Goal: Entertainment & Leisure: Consume media (video, audio)

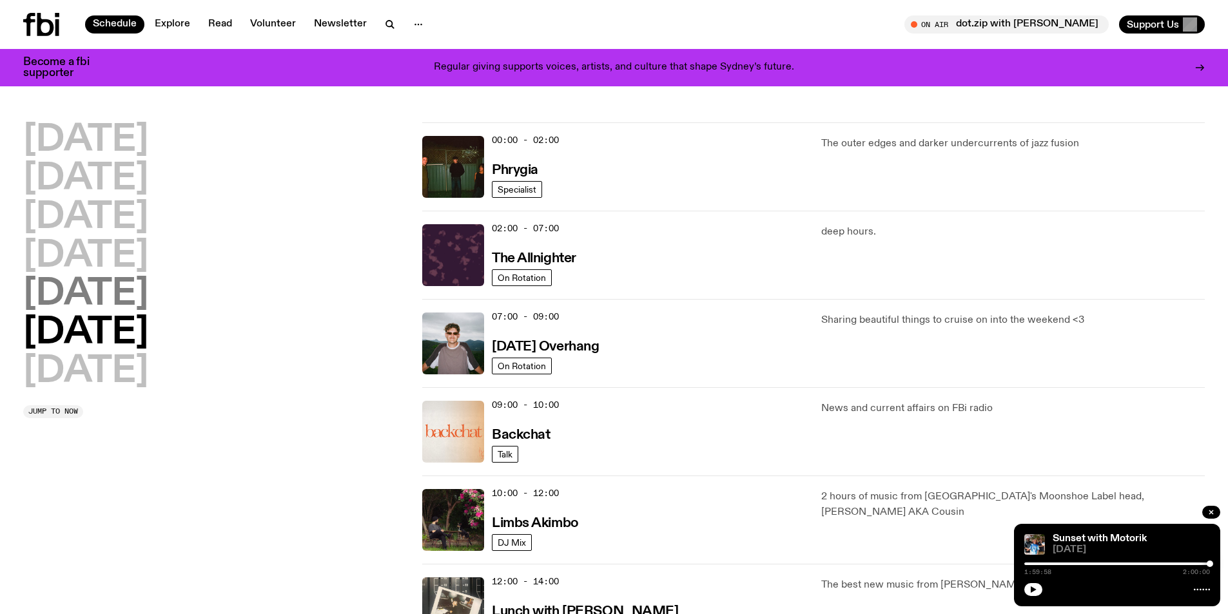
click at [91, 296] on h2 "[DATE]" at bounding box center [85, 295] width 125 height 36
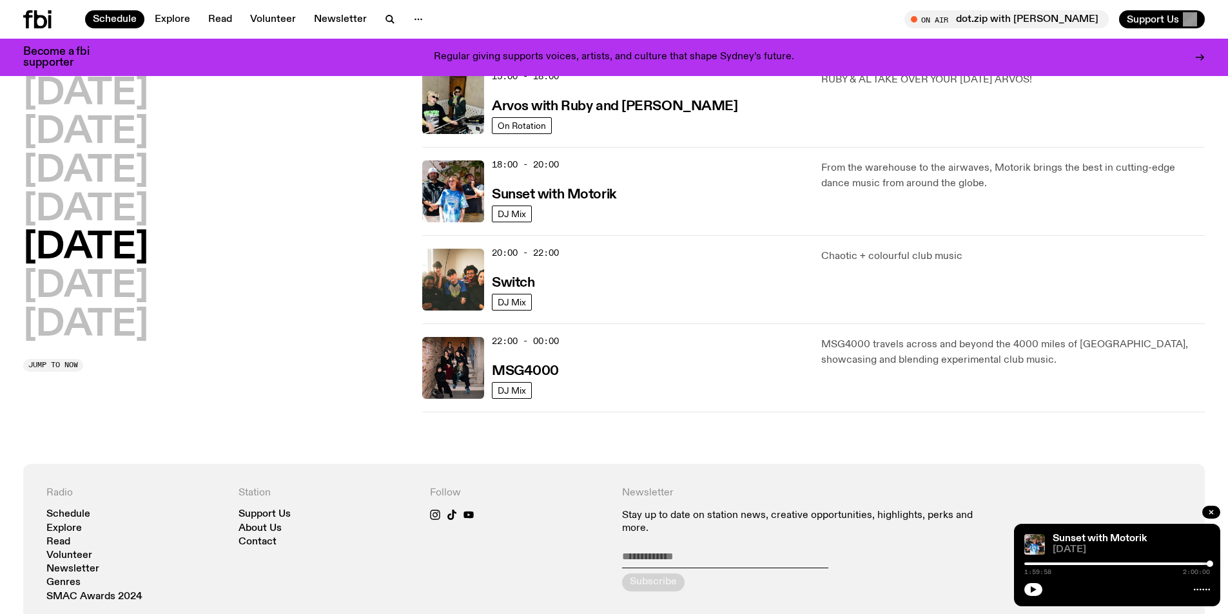
scroll to position [358, 0]
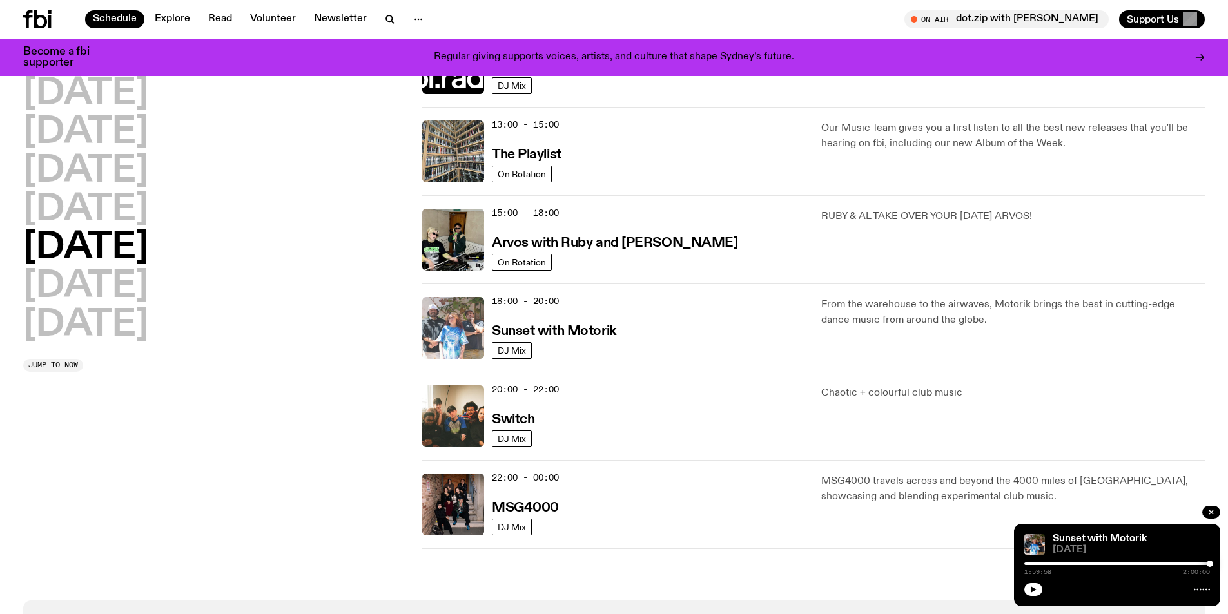
click at [436, 326] on img at bounding box center [453, 328] width 62 height 62
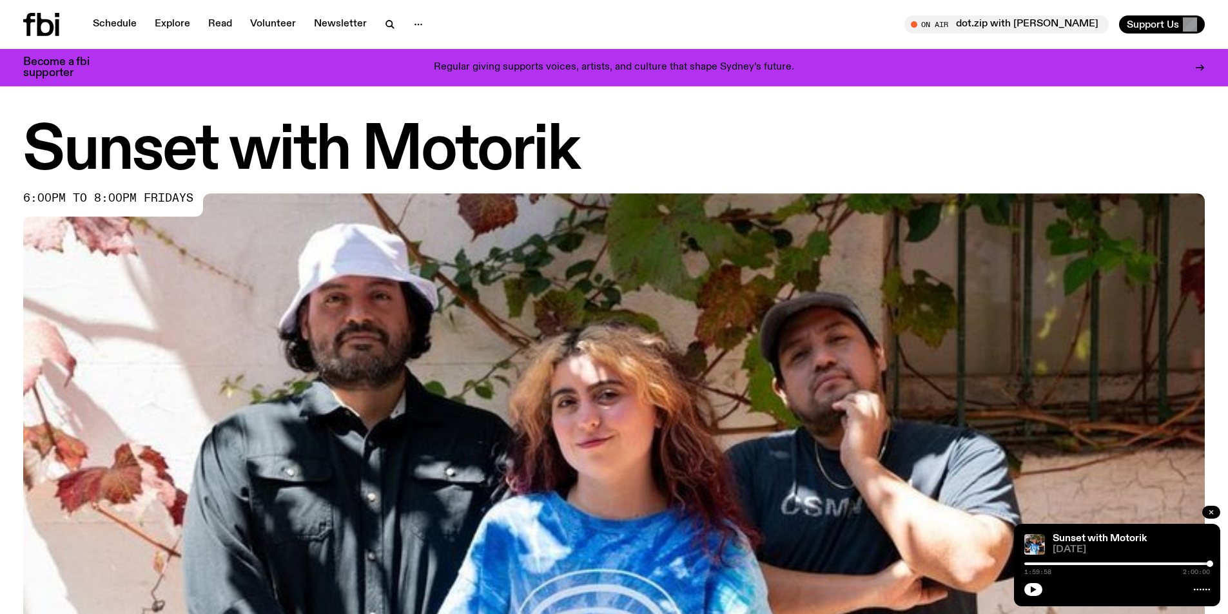
click at [1208, 511] on icon "button" at bounding box center [1211, 513] width 8 height 8
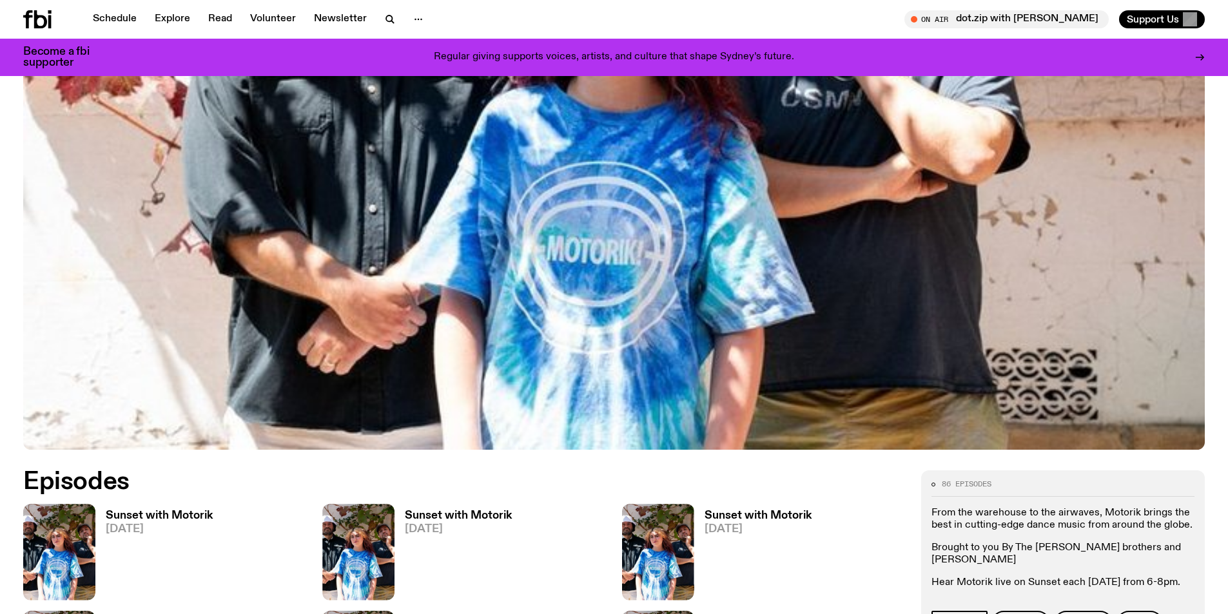
scroll to position [510, 0]
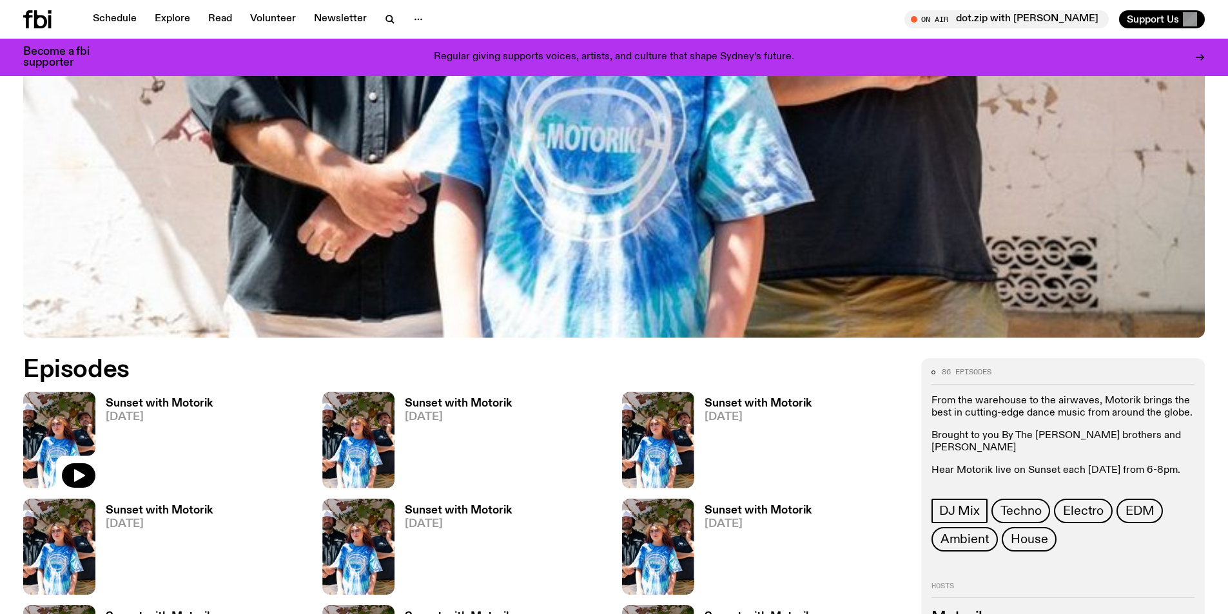
click at [80, 423] on img at bounding box center [59, 440] width 72 height 96
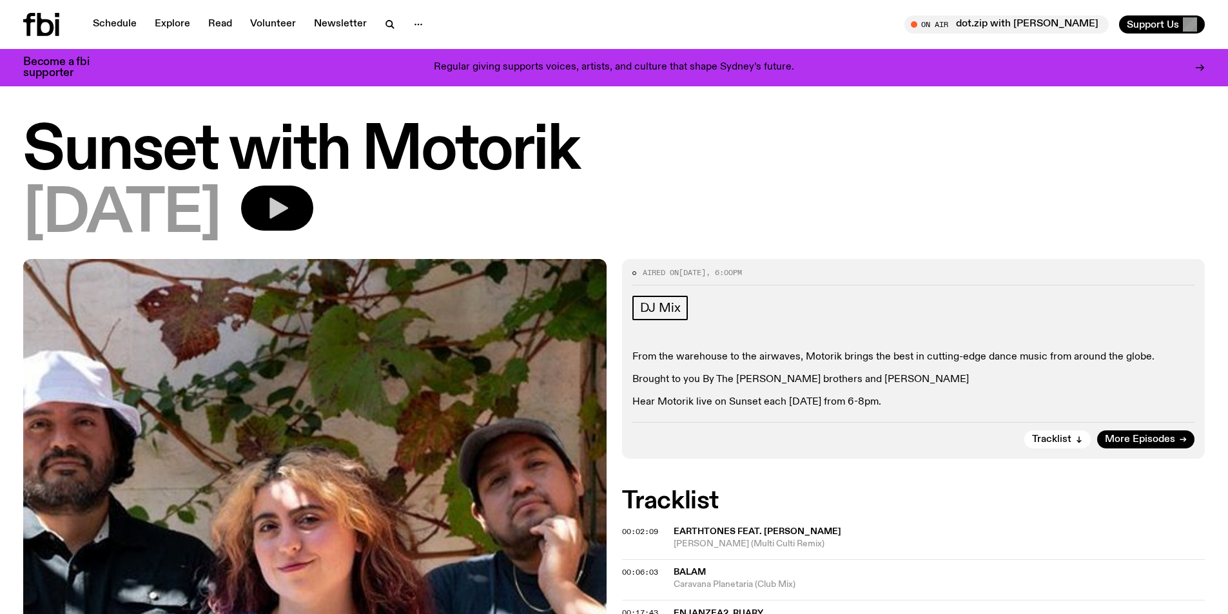
click at [311, 208] on button "button" at bounding box center [277, 208] width 72 height 45
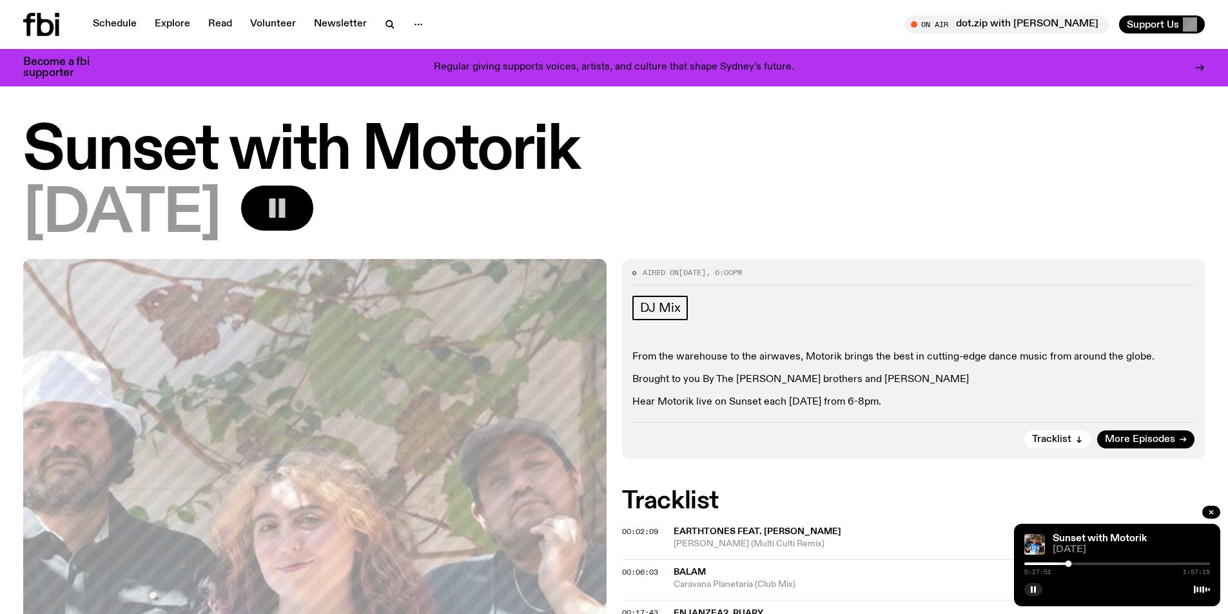
click at [311, 208] on button "button" at bounding box center [277, 208] width 72 height 45
